Goal: Check status: Check status

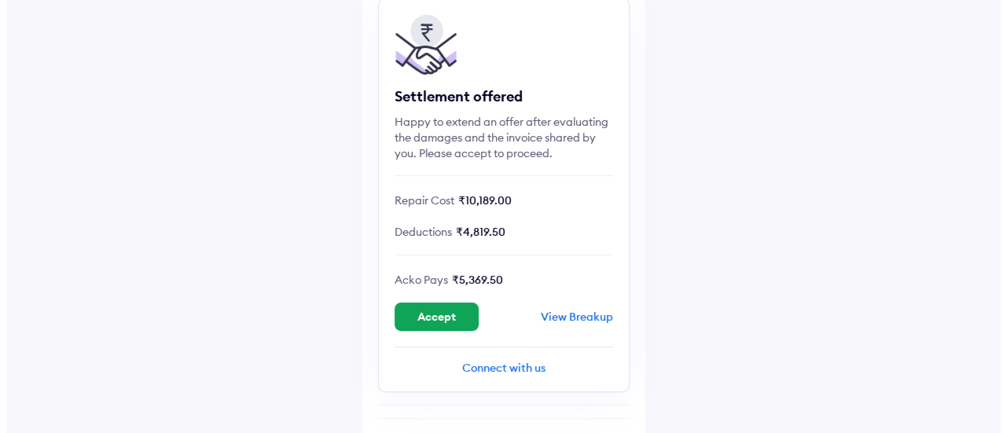
scroll to position [157, 0]
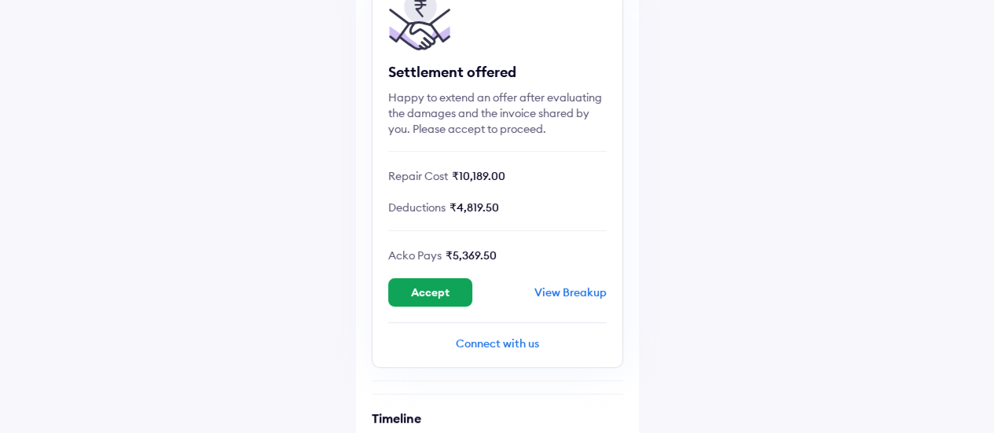
click at [549, 290] on div "View Breakup" at bounding box center [570, 292] width 72 height 14
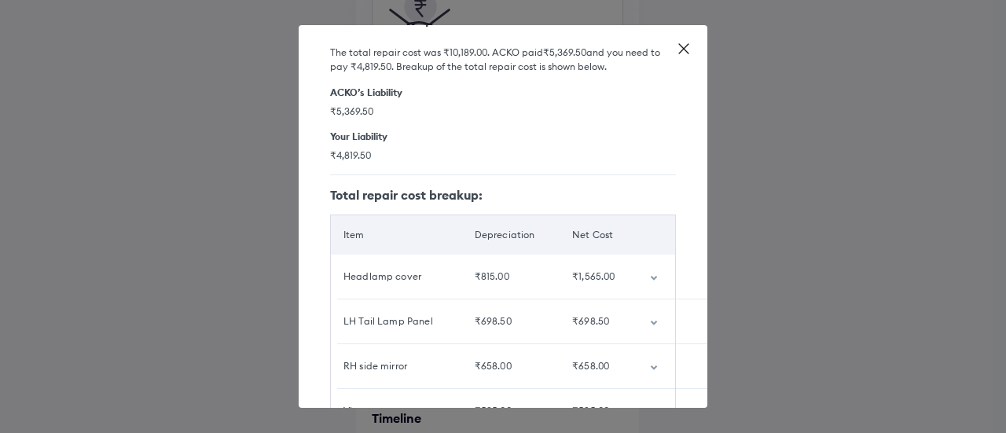
scroll to position [44, 0]
click at [638, 274] on td "customized table" at bounding box center [656, 277] width 39 height 44
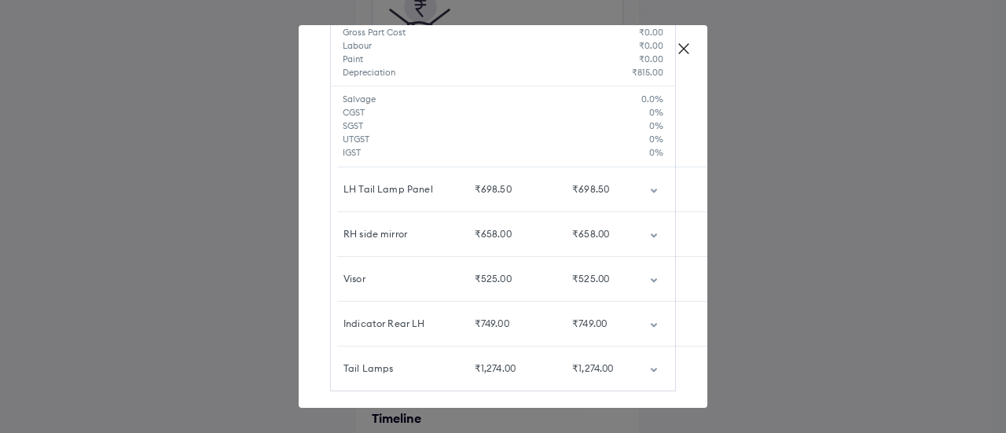
scroll to position [409, 0]
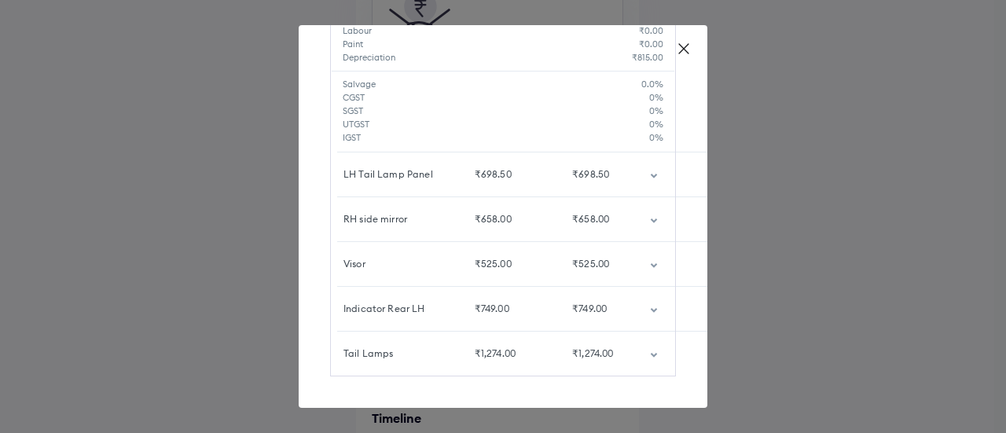
click at [640, 257] on td "customized table" at bounding box center [656, 264] width 39 height 44
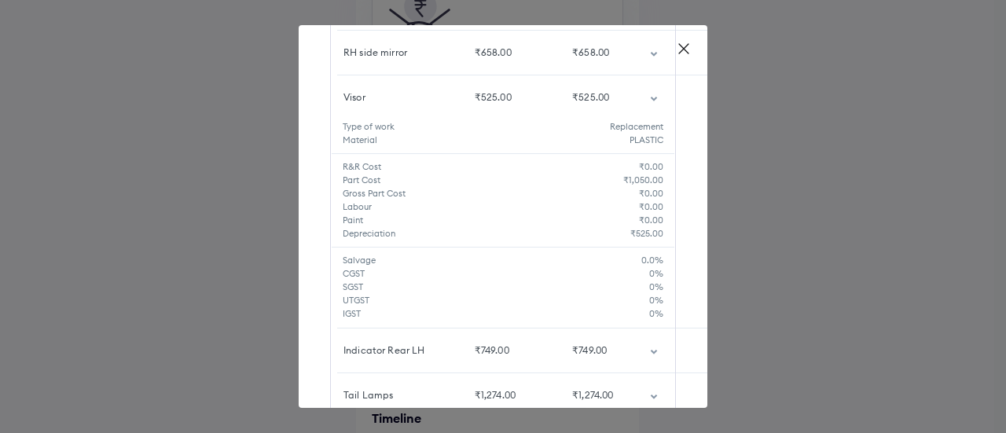
scroll to position [616, 0]
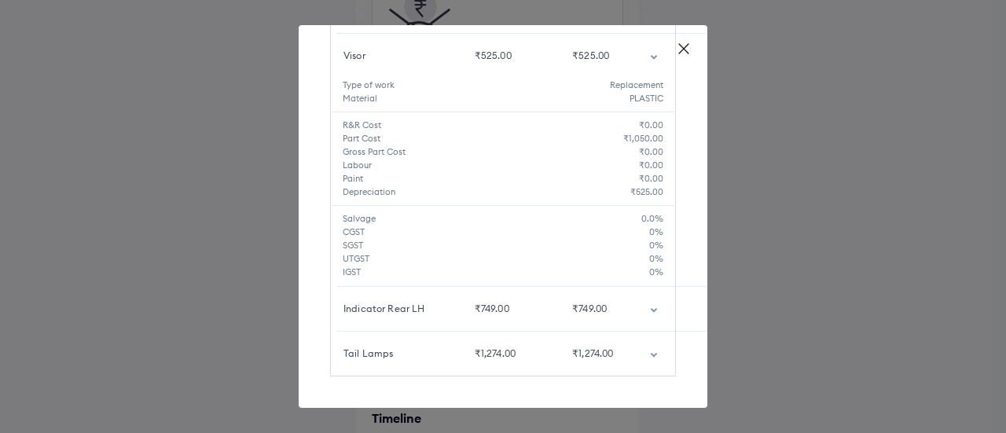
click at [641, 347] on td "customized table" at bounding box center [656, 354] width 39 height 44
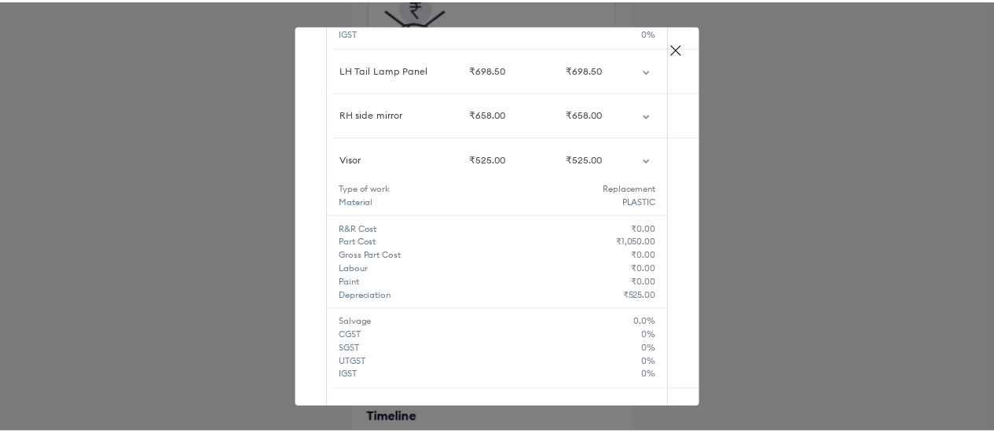
scroll to position [425, 0]
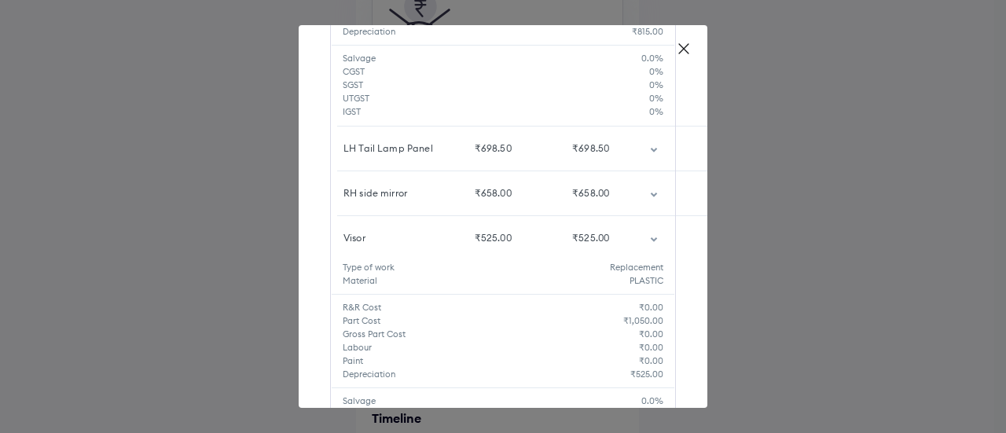
click at [651, 148] on icon "customized table" at bounding box center [654, 150] width 6 height 5
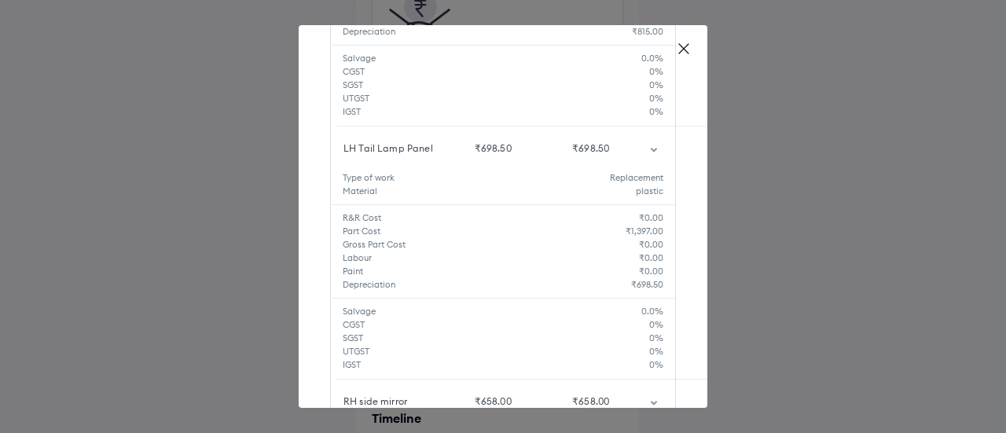
click at [685, 48] on icon at bounding box center [684, 49] width 16 height 16
